Goal: Book appointment/travel/reservation

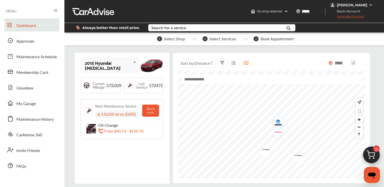
click at [131, 63] on icon at bounding box center [135, 62] width 9 height 11
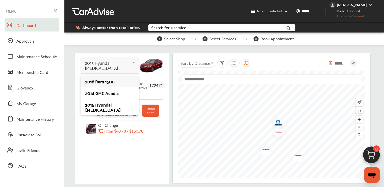
click at [105, 80] on div "2018 Ram 1500" at bounding box center [109, 81] width 49 height 5
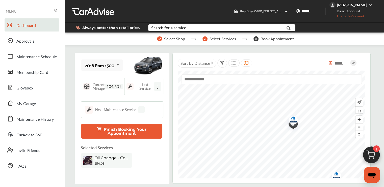
click at [112, 87] on span "104,631" at bounding box center [114, 87] width 19 height 6
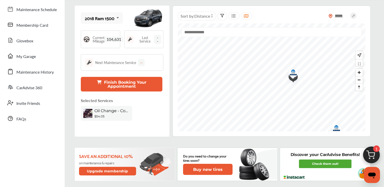
scroll to position [50, 0]
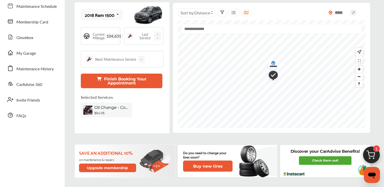
click at [117, 12] on icon at bounding box center [118, 14] width 9 height 11
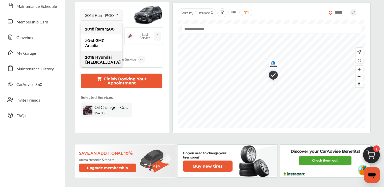
click at [95, 58] on div "2015 Hyundai [MEDICAL_DATA]" at bounding box center [101, 59] width 32 height 10
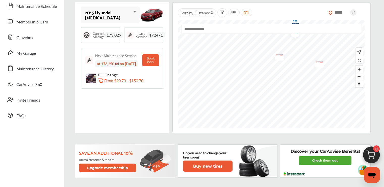
click at [277, 55] on img "Map marker" at bounding box center [277, 56] width 13 height 10
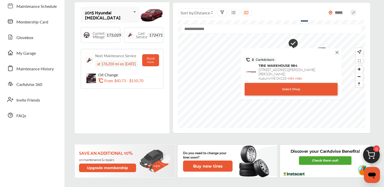
click at [337, 52] on img at bounding box center [337, 53] width 6 height 6
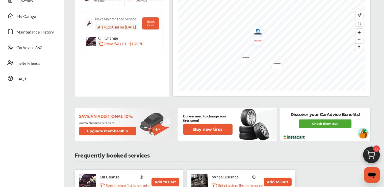
scroll to position [0, 0]
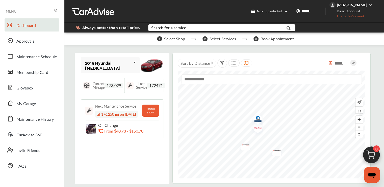
click at [131, 62] on icon at bounding box center [135, 62] width 9 height 11
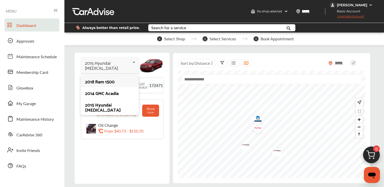
click at [103, 79] on div "2018 Ram 1500" at bounding box center [109, 81] width 49 height 5
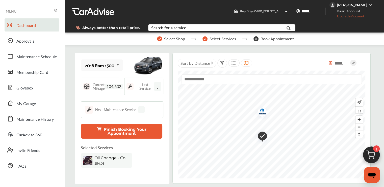
click at [262, 137] on img "Map marker" at bounding box center [260, 136] width 13 height 15
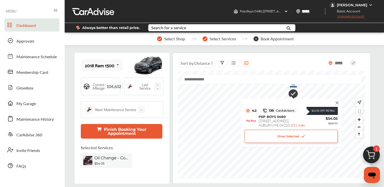
click at [337, 103] on img at bounding box center [337, 103] width 6 height 6
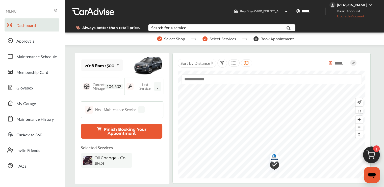
click at [274, 157] on img "Map marker" at bounding box center [272, 158] width 13 height 14
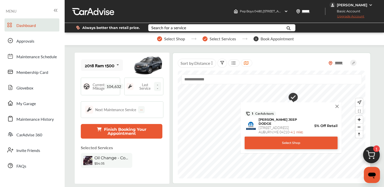
click at [338, 104] on img at bounding box center [337, 107] width 6 height 6
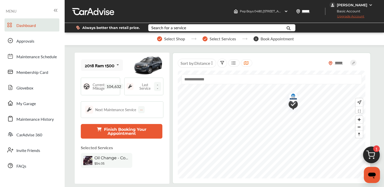
click at [293, 107] on img "Map marker" at bounding box center [291, 104] width 13 height 15
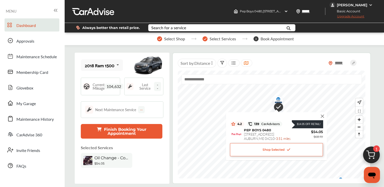
click at [118, 158] on span "Oil Change - Conventional" at bounding box center [111, 158] width 35 height 5
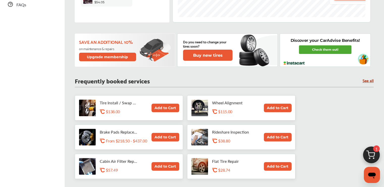
scroll to position [177, 0]
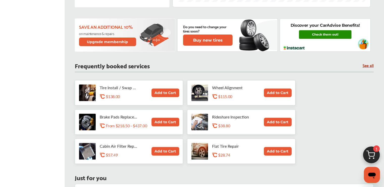
click at [321, 35] on link "Check them out!" at bounding box center [325, 34] width 53 height 9
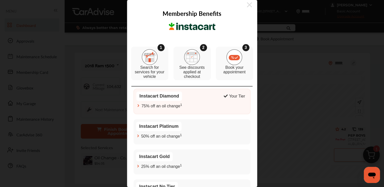
scroll to position [0, 0]
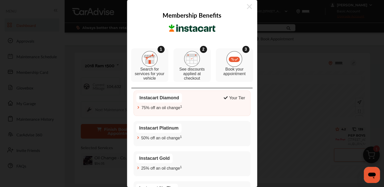
click at [247, 6] on icon at bounding box center [249, 7] width 5 height 8
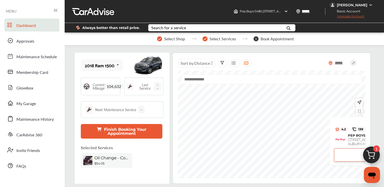
click at [122, 129] on button "Finish Booking Your Appointment" at bounding box center [122, 131] width 82 height 15
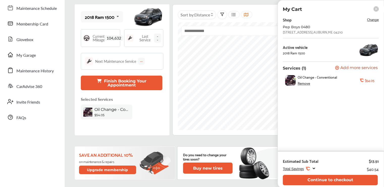
scroll to position [50, 0]
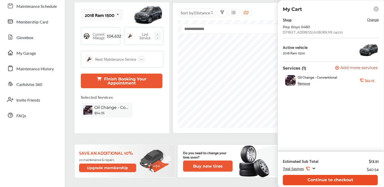
click at [325, 181] on button "Continue to checkout" at bounding box center [330, 180] width 95 height 10
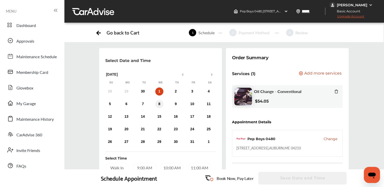
click at [159, 105] on div "8" at bounding box center [159, 104] width 8 height 8
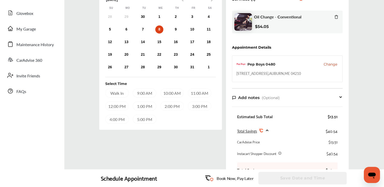
scroll to position [76, 0]
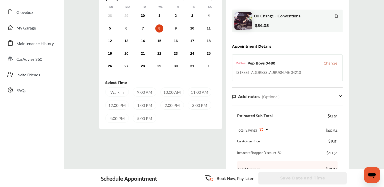
click at [144, 104] on div "1:00 PM" at bounding box center [144, 105] width 23 height 9
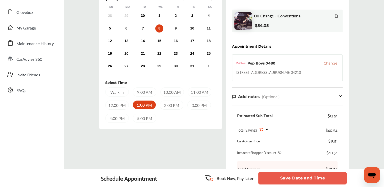
click at [304, 178] on button "Save Date and Time" at bounding box center [302, 178] width 88 height 13
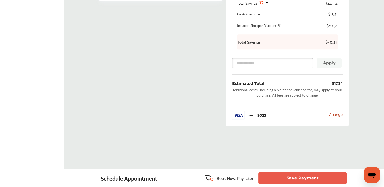
scroll to position [210, 0]
click at [311, 177] on button "Save Payment" at bounding box center [302, 178] width 88 height 13
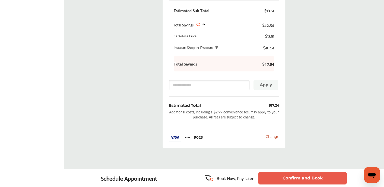
scroll to position [227, 0]
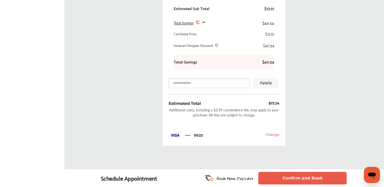
click at [294, 178] on button "Confirm and Book" at bounding box center [302, 178] width 88 height 13
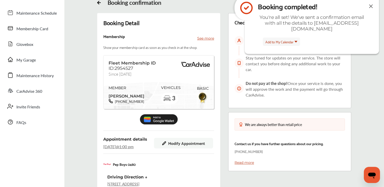
scroll to position [37, 0]
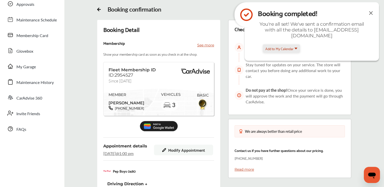
click at [286, 46] on span "Add to My Calendar" at bounding box center [279, 49] width 28 height 6
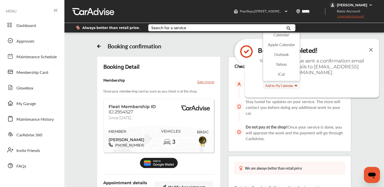
scroll to position [0, 0]
click at [369, 48] on img at bounding box center [371, 50] width 6 height 6
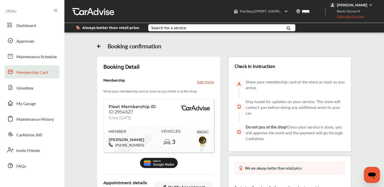
click at [36, 71] on span "Membership Card" at bounding box center [32, 72] width 32 height 7
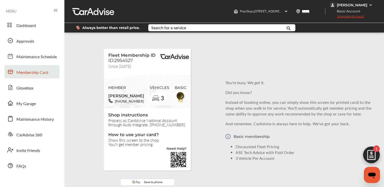
scroll to position [53, 0]
click at [146, 179] on img at bounding box center [147, 182] width 54 height 7
